Goal: Navigation & Orientation: Find specific page/section

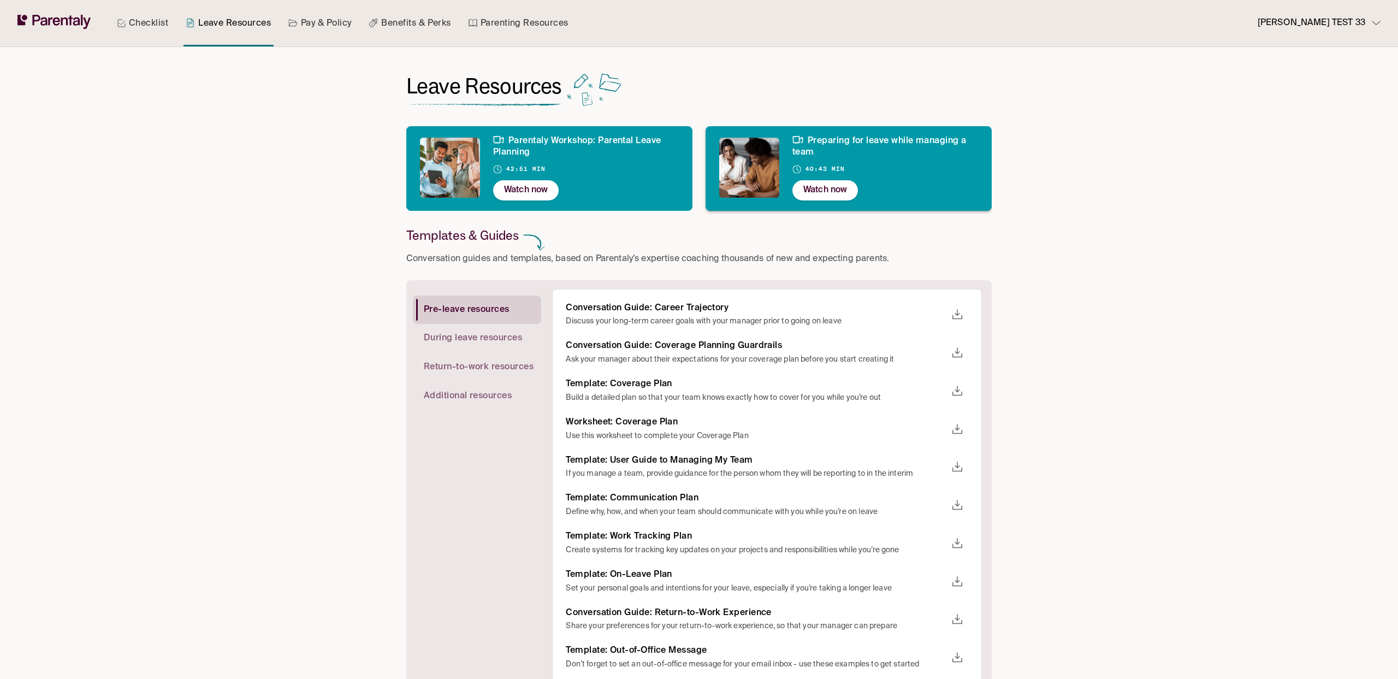
click at [821, 187] on p "Watch now" at bounding box center [825, 190] width 44 height 15
click at [527, 185] on p "Watch now" at bounding box center [526, 190] width 44 height 15
click at [1343, 26] on p "Rachel TEST 33" at bounding box center [1311, 23] width 108 height 15
click at [1321, 97] on p "Log out" at bounding box center [1314, 91] width 27 height 11
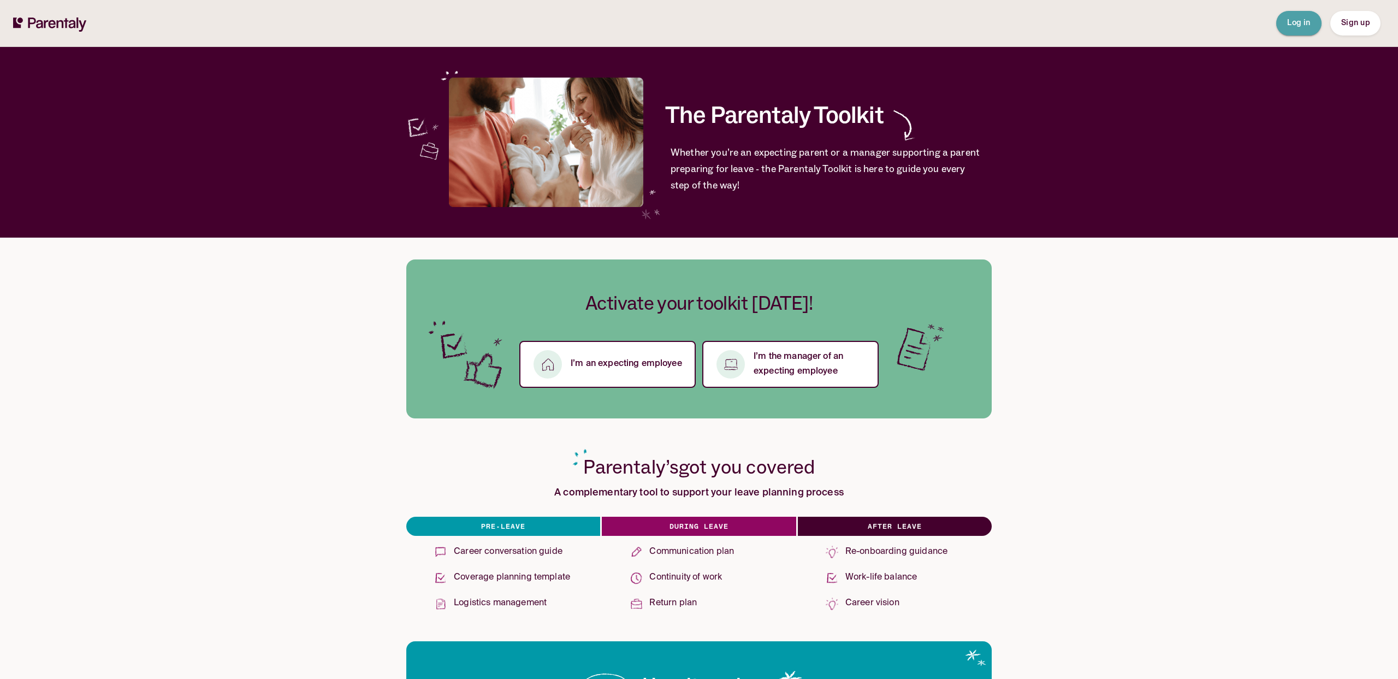
click at [1302, 34] on button "Log in" at bounding box center [1298, 23] width 45 height 25
